Goal: Complete application form: Complete application form

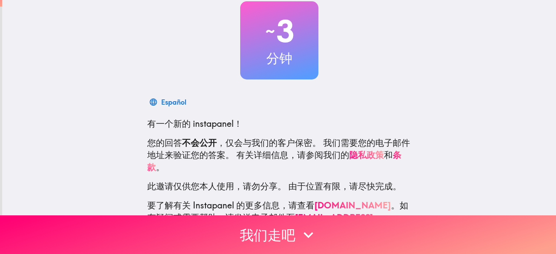
scroll to position [72, 0]
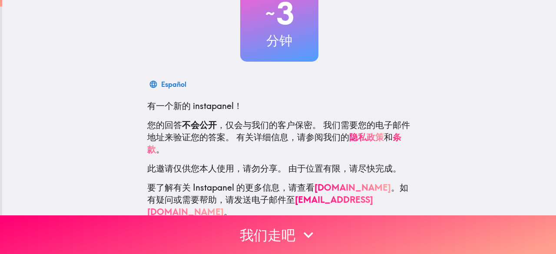
click at [420, 116] on div "~ 3 分钟 Español 有一个新的 instapanel！ 您的回答 不会公开 ，仅会与我们的客户保密。 我们需要您的电子邮件地址来验证您的答案。 有关…" at bounding box center [279, 80] width 554 height 304
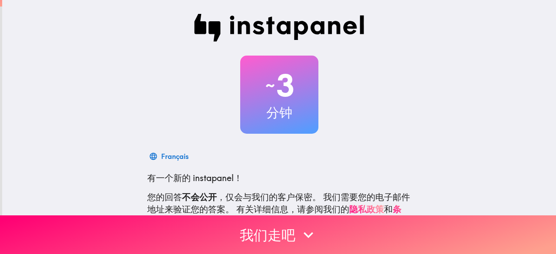
scroll to position [83, 0]
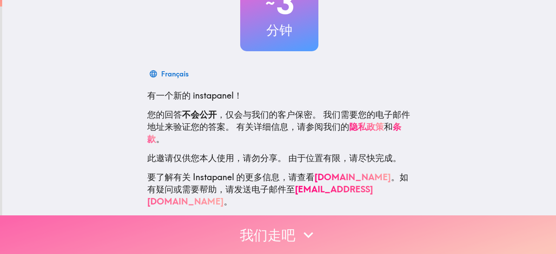
click at [283, 221] on button "我们走吧" at bounding box center [278, 234] width 556 height 39
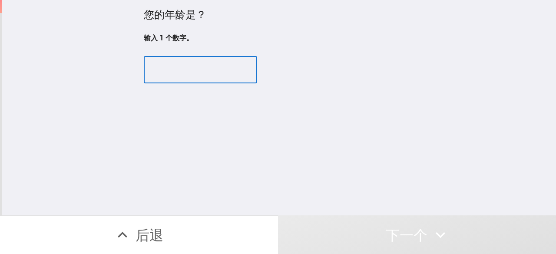
click at [222, 74] on input "number" at bounding box center [200, 69] width 113 height 27
type input "1"
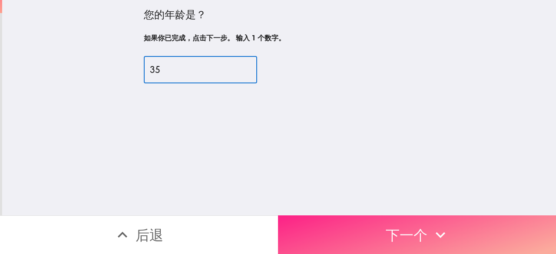
type input "35"
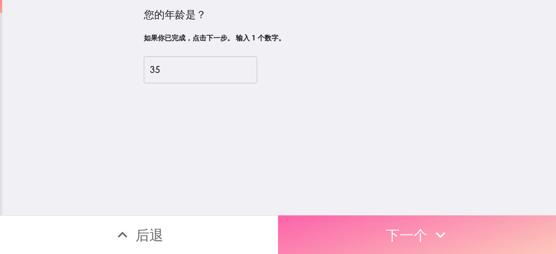
click at [334, 224] on button "下一个" at bounding box center [417, 234] width 278 height 39
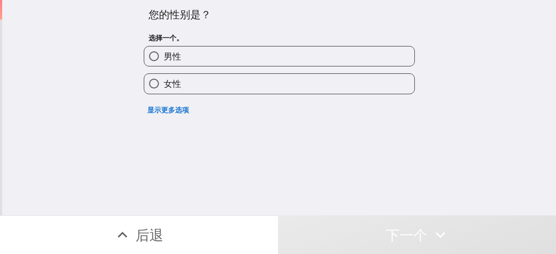
click at [274, 59] on label "男性" at bounding box center [279, 56] width 270 height 20
click at [164, 59] on input "男性" at bounding box center [154, 56] width 20 height 20
radio input "true"
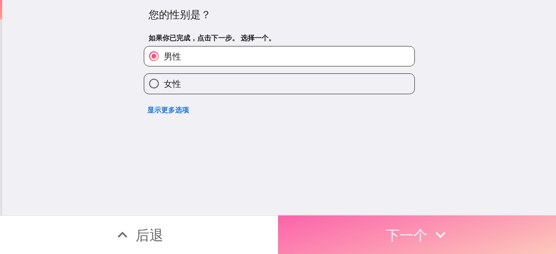
click at [339, 219] on button "下一个" at bounding box center [417, 234] width 278 height 39
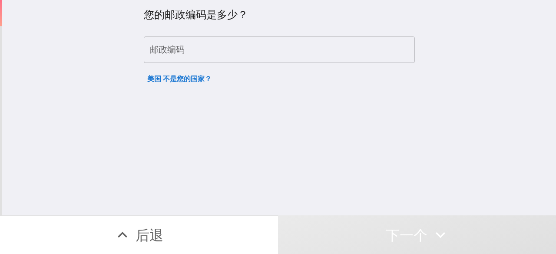
click at [313, 47] on input "邮政编码" at bounding box center [279, 49] width 271 height 27
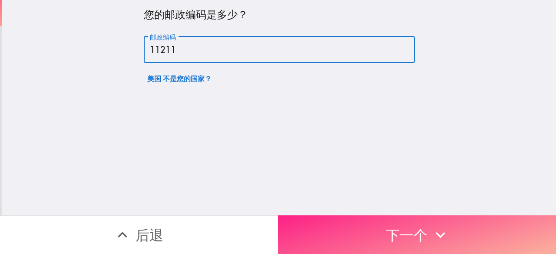
type input "11211"
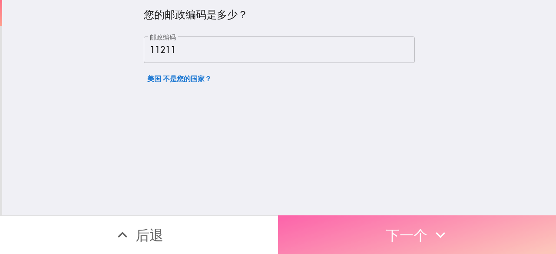
click at [371, 231] on button "下一个" at bounding box center [417, 234] width 278 height 39
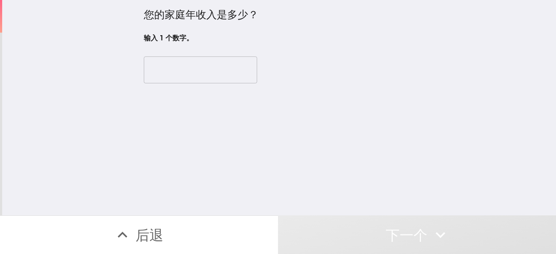
click at [218, 79] on input "number" at bounding box center [200, 69] width 113 height 27
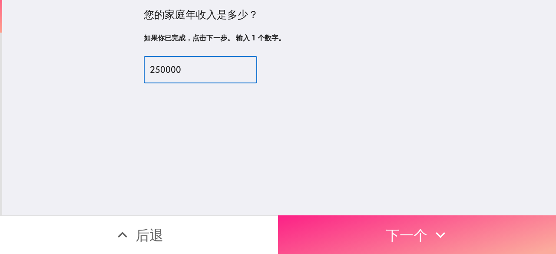
type input "250000"
click at [331, 223] on button "下一个" at bounding box center [417, 234] width 278 height 39
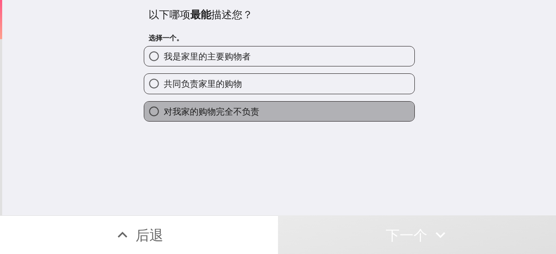
click at [276, 112] on label "对我家的购物完全不负责" at bounding box center [279, 112] width 270 height 20
click at [164, 112] on input "对我家的购物完全不负责" at bounding box center [154, 112] width 20 height 20
radio input "true"
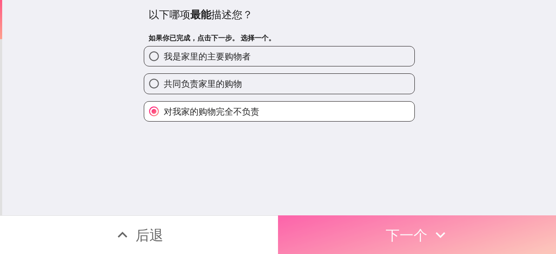
click at [318, 236] on button "下一个" at bounding box center [417, 234] width 278 height 39
